Goal: Contribute content

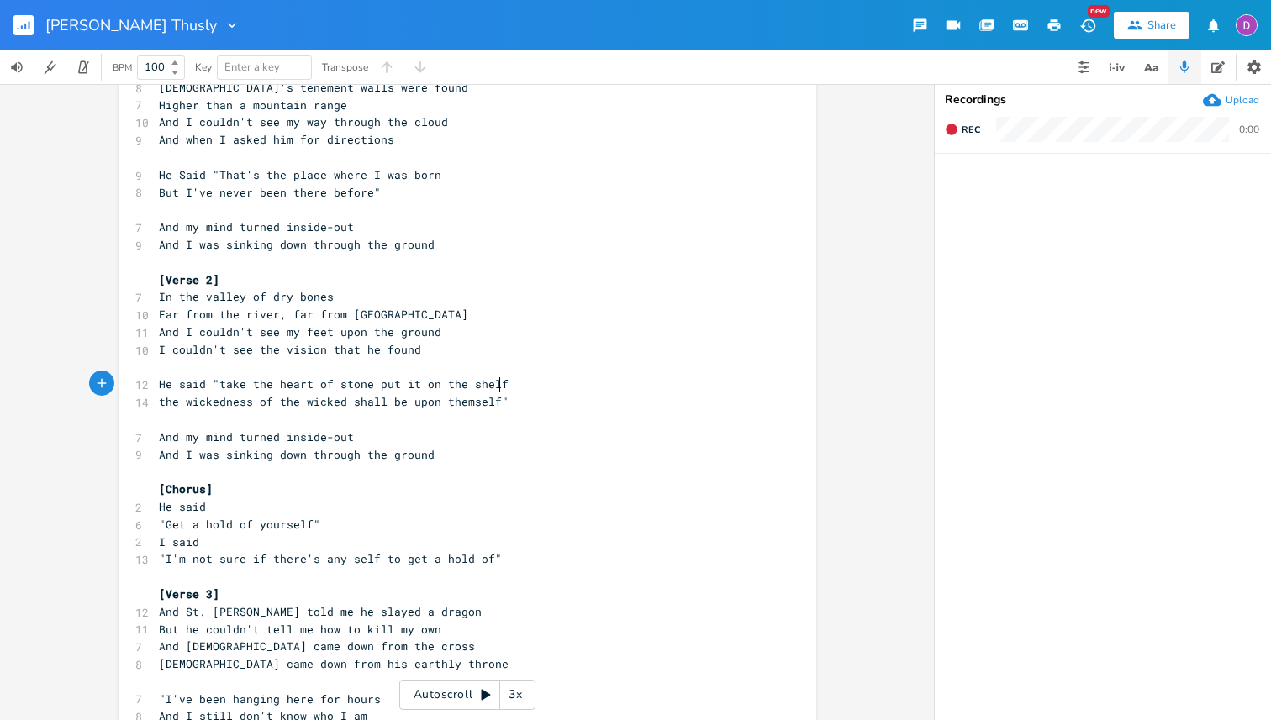
scroll to position [92, 0]
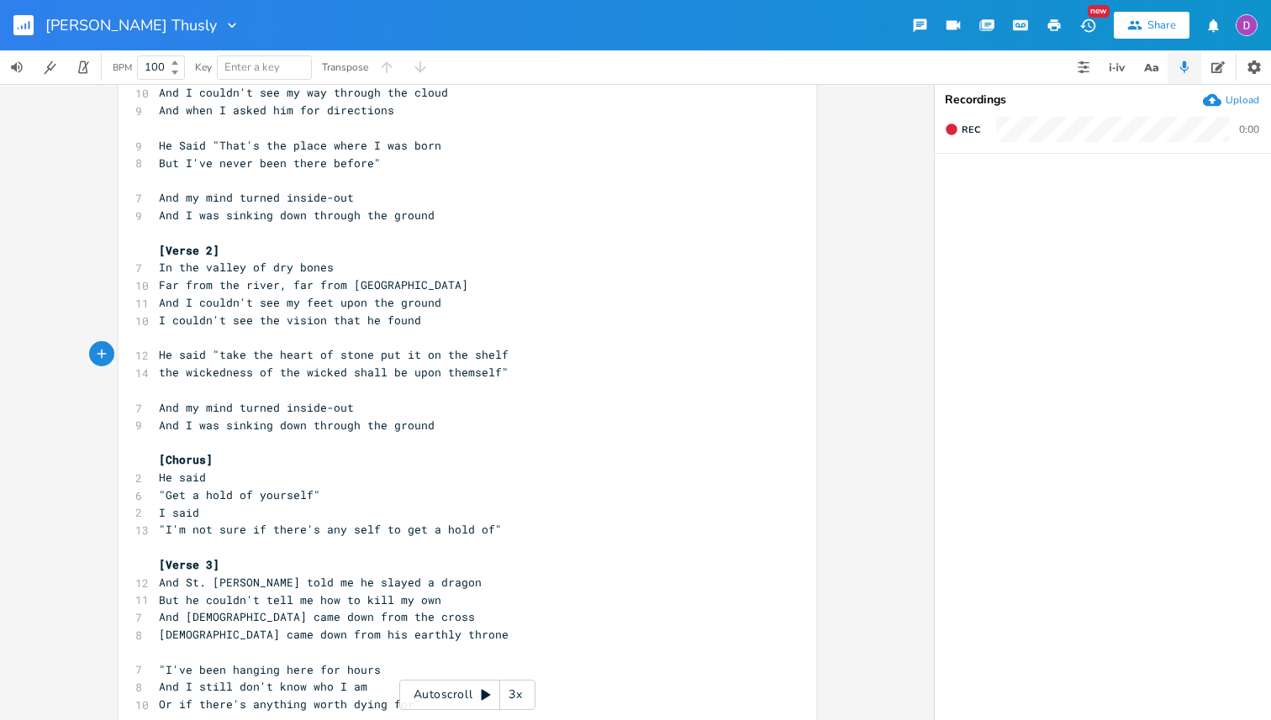
click at [489, 369] on span "the wickedness of the wicked shall be upon themself"" at bounding box center [334, 372] width 350 height 15
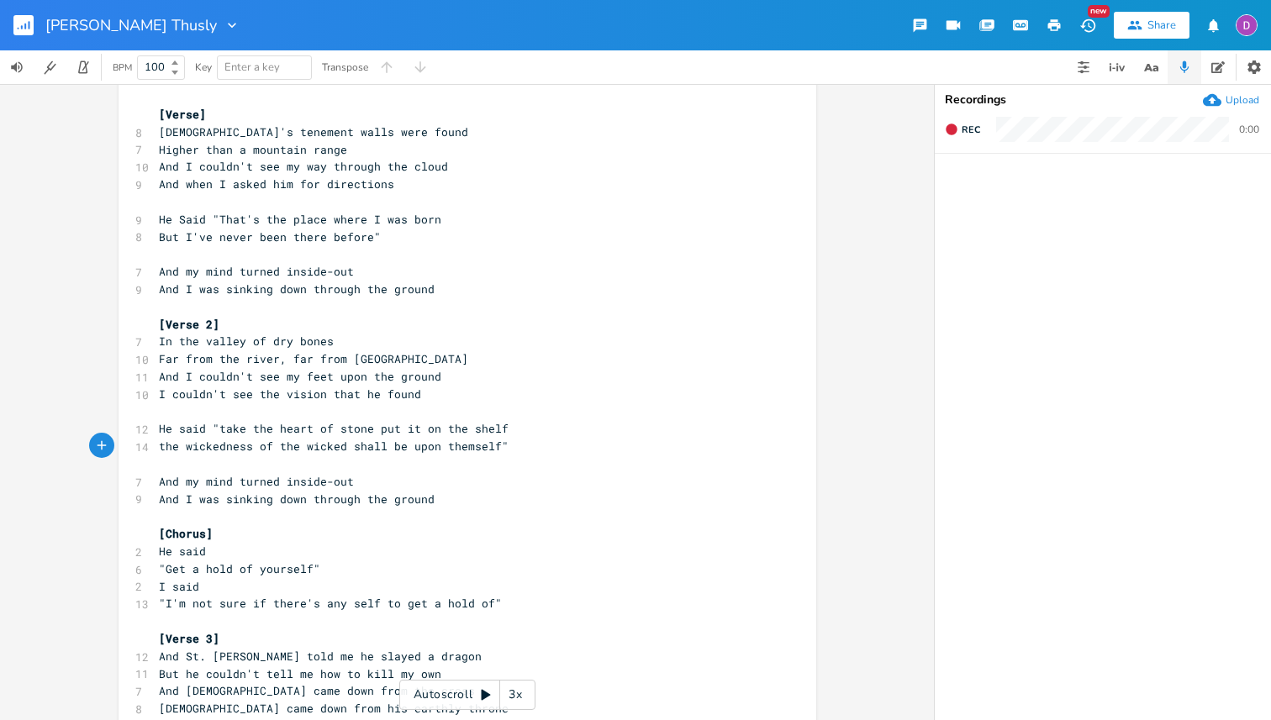
scroll to position [0, 0]
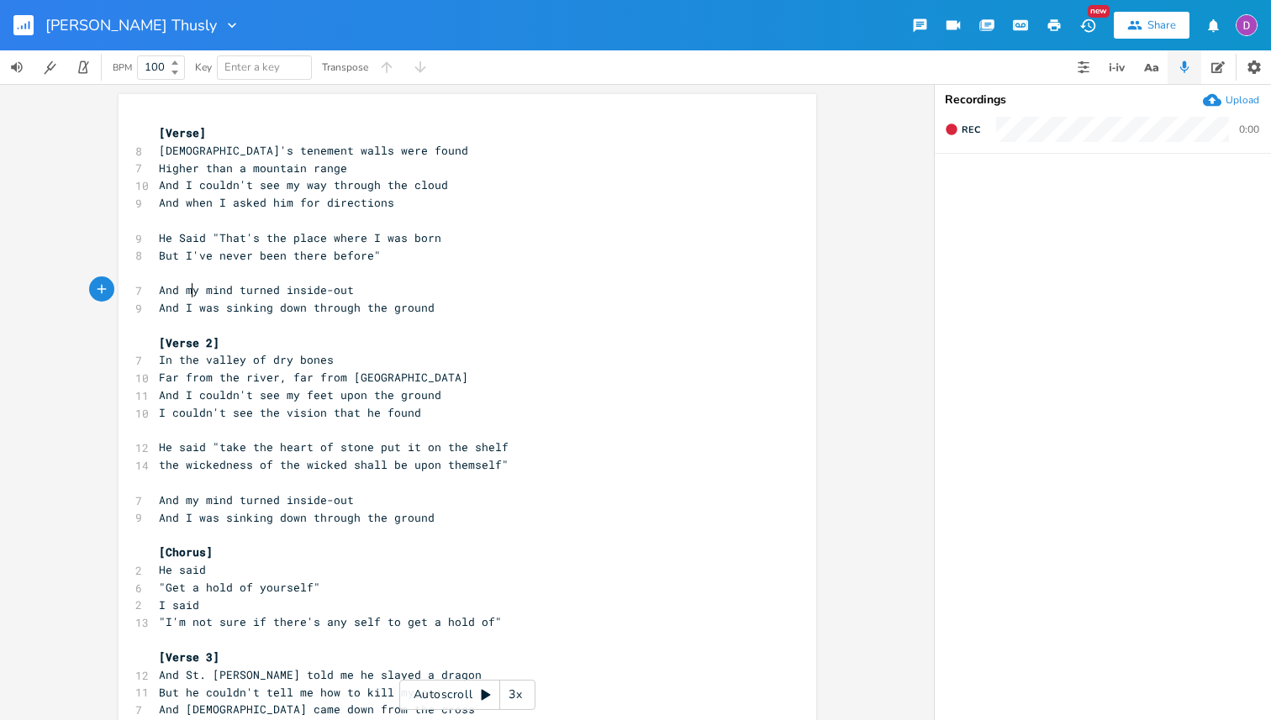
click at [186, 287] on span "And my mind turned inside-out" at bounding box center [256, 289] width 195 height 15
click at [176, 183] on span "And I couldn't see my way through the cloud" at bounding box center [303, 184] width 289 height 15
drag, startPoint x: 187, startPoint y: 203, endPoint x: 144, endPoint y: 206, distance: 43.0
click at [144, 206] on div "And w x [Verse] 8 [PERSON_NAME]'s tenement walls were found 7 Higher than a mou…" at bounding box center [466, 584] width 697 height 980
type textarea "a"
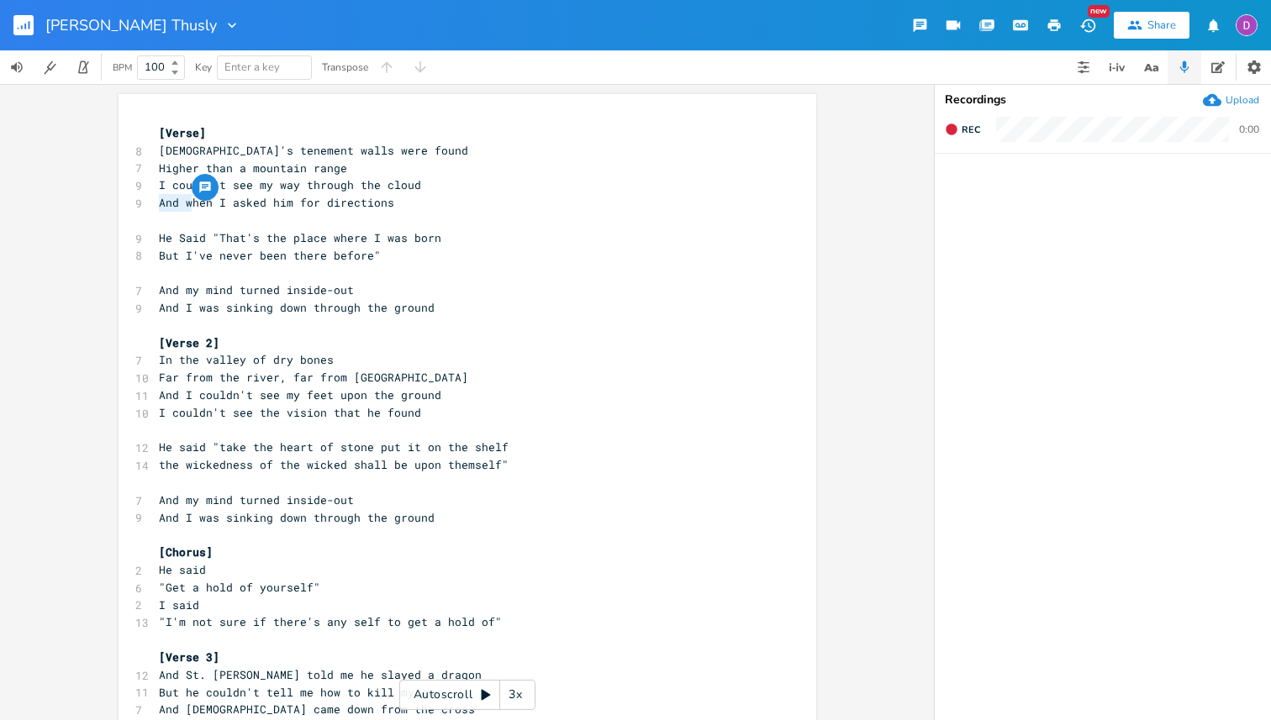
scroll to position [0, 6]
type textarea "W"
drag, startPoint x: 186, startPoint y: 289, endPoint x: 120, endPoint y: 289, distance: 65.5
click at [120, 289] on div "And m x [Verse] 8 [PERSON_NAME]'s tenement walls were found 7 Higher than a mou…" at bounding box center [466, 584] width 697 height 980
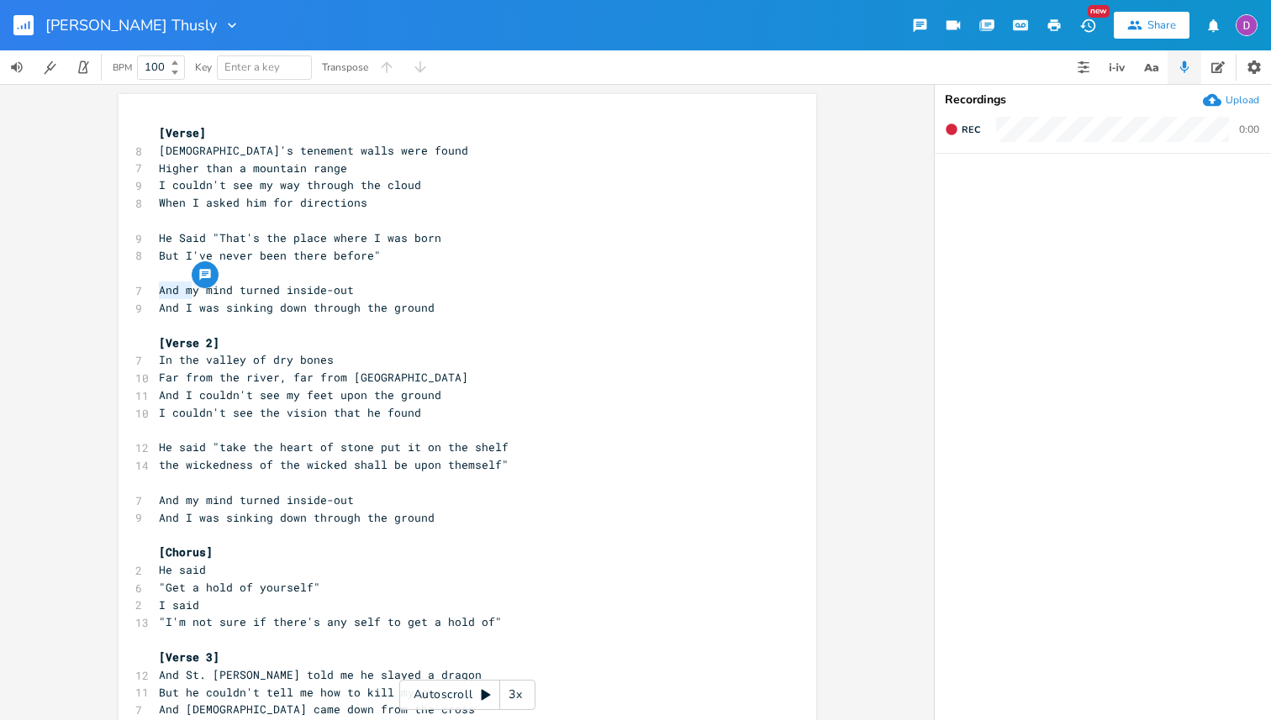
type textarea "M"
click at [184, 304] on span "And I was sinking down through the ground" at bounding box center [297, 307] width 276 height 15
click at [177, 497] on span "And my mind turned inside-out" at bounding box center [256, 499] width 195 height 15
type textarea "M"
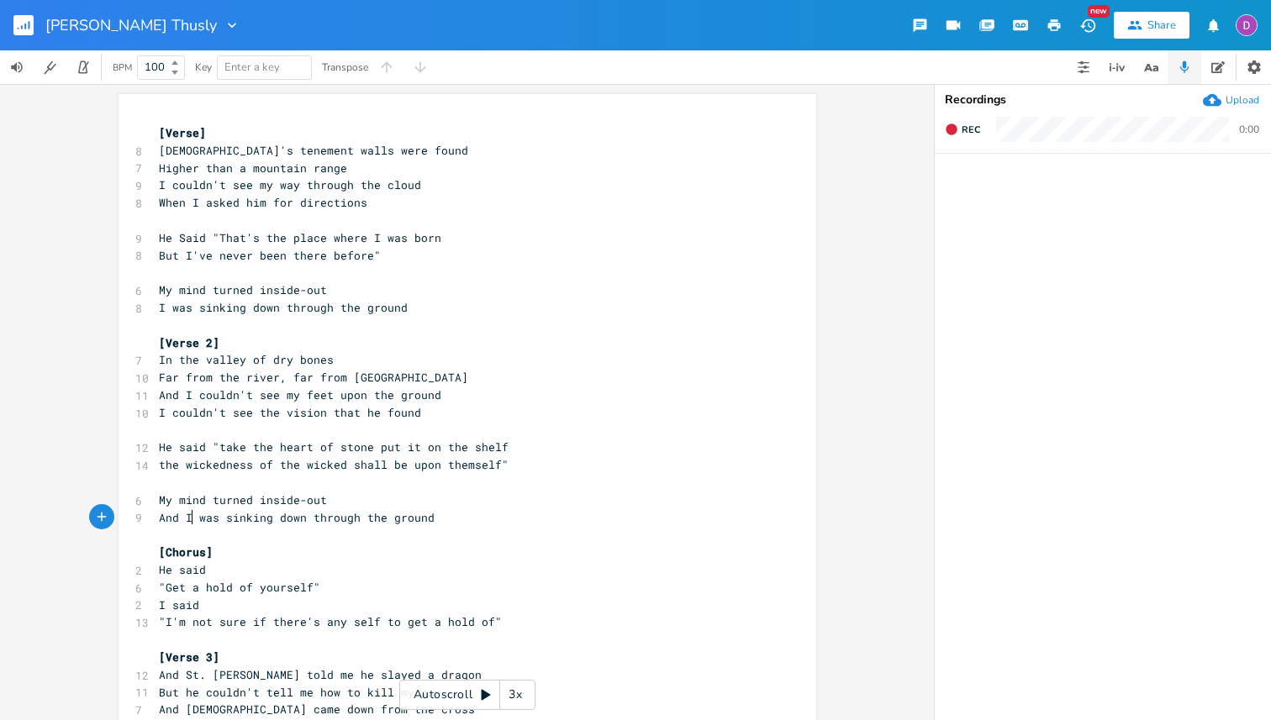
click at [184, 513] on span "And I was sinking down through the ground" at bounding box center [297, 517] width 276 height 15
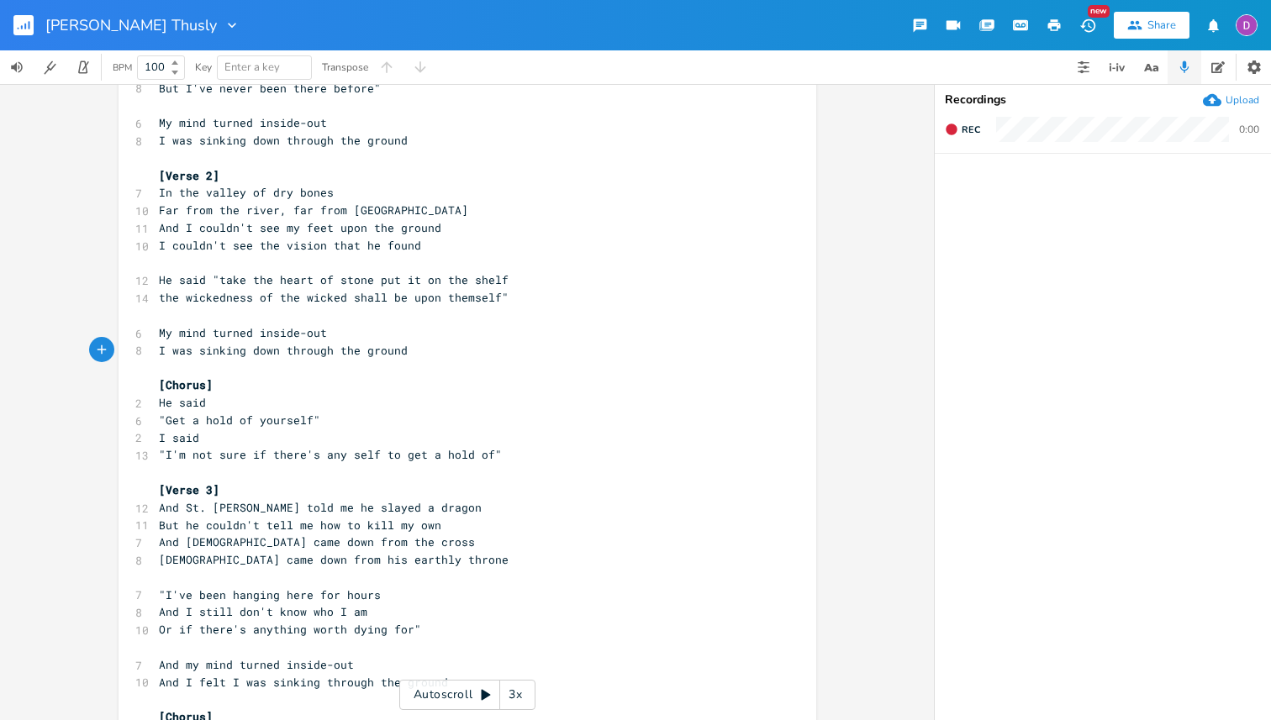
scroll to position [177, 0]
